Goal: Information Seeking & Learning: Understand process/instructions

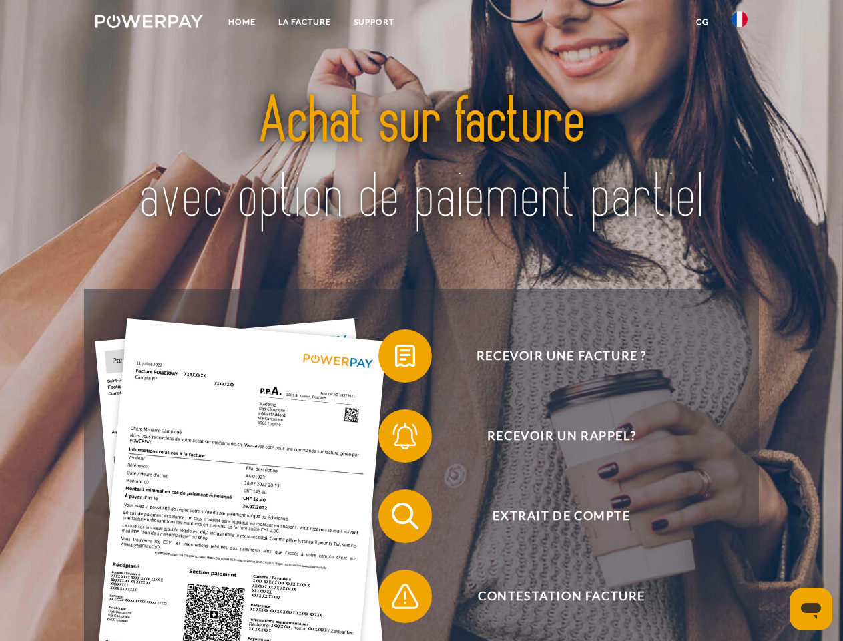
click at [149, 23] on img at bounding box center [148, 21] width 107 height 13
click at [740, 23] on img at bounding box center [740, 19] width 16 height 16
click at [702, 22] on link "CG" at bounding box center [702, 22] width 35 height 24
click at [395, 358] on span at bounding box center [385, 355] width 67 height 67
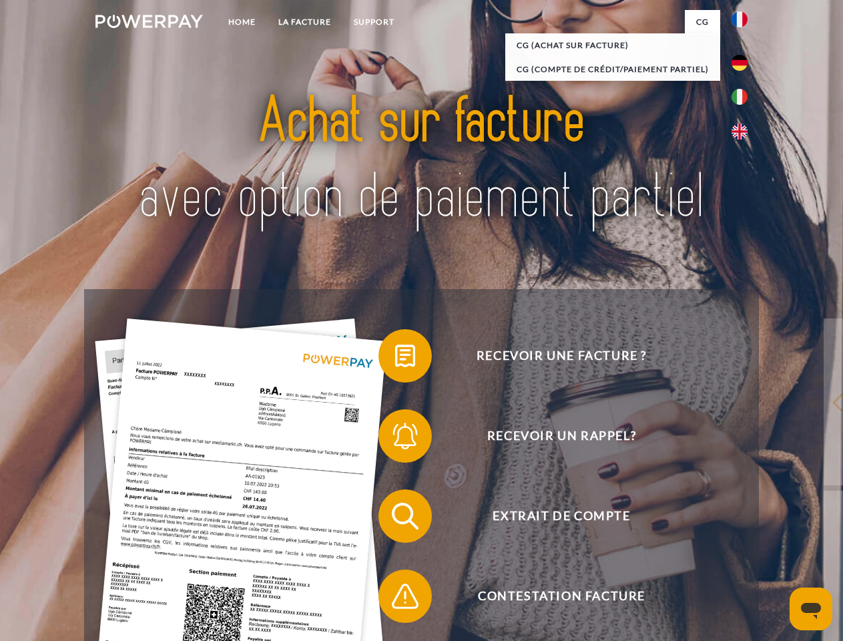
click at [395, 439] on span at bounding box center [385, 435] width 67 height 67
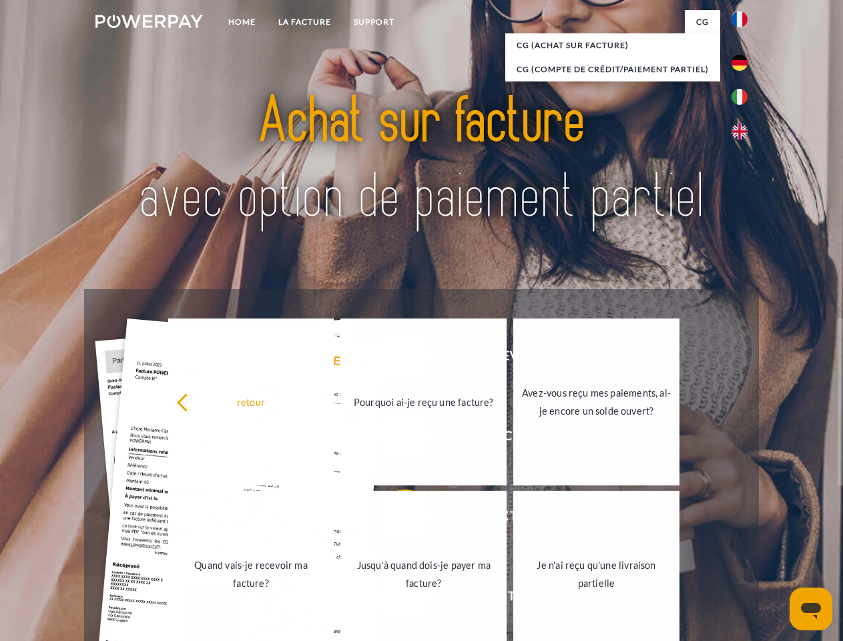
click at [395, 519] on link "Jusqu'à quand dois-je payer ma facture?" at bounding box center [423, 574] width 166 height 167
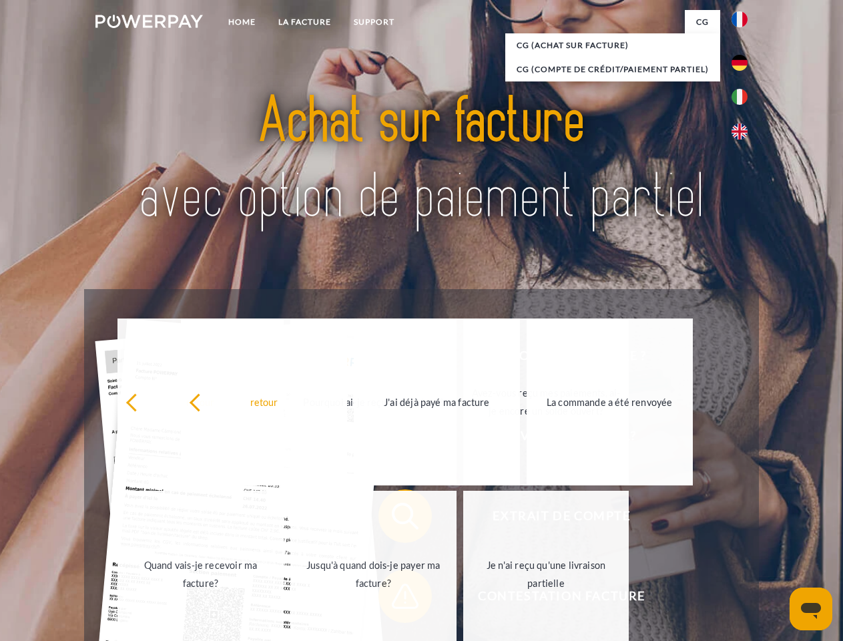
click at [395, 599] on span at bounding box center [385, 596] width 67 height 67
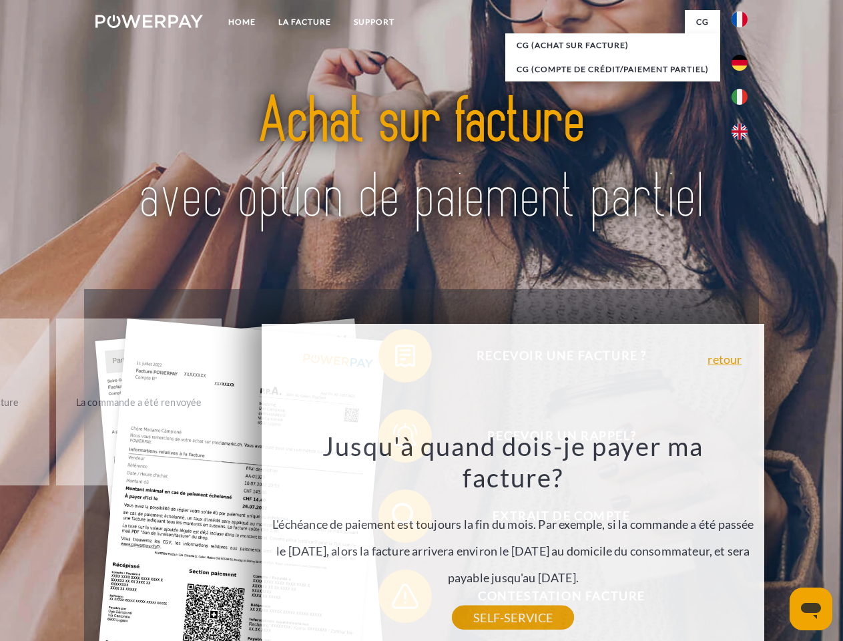
click at [811, 609] on icon "Ouvrir la fenêtre de messagerie" at bounding box center [811, 611] width 20 height 16
